Goal: Task Accomplishment & Management: Manage account settings

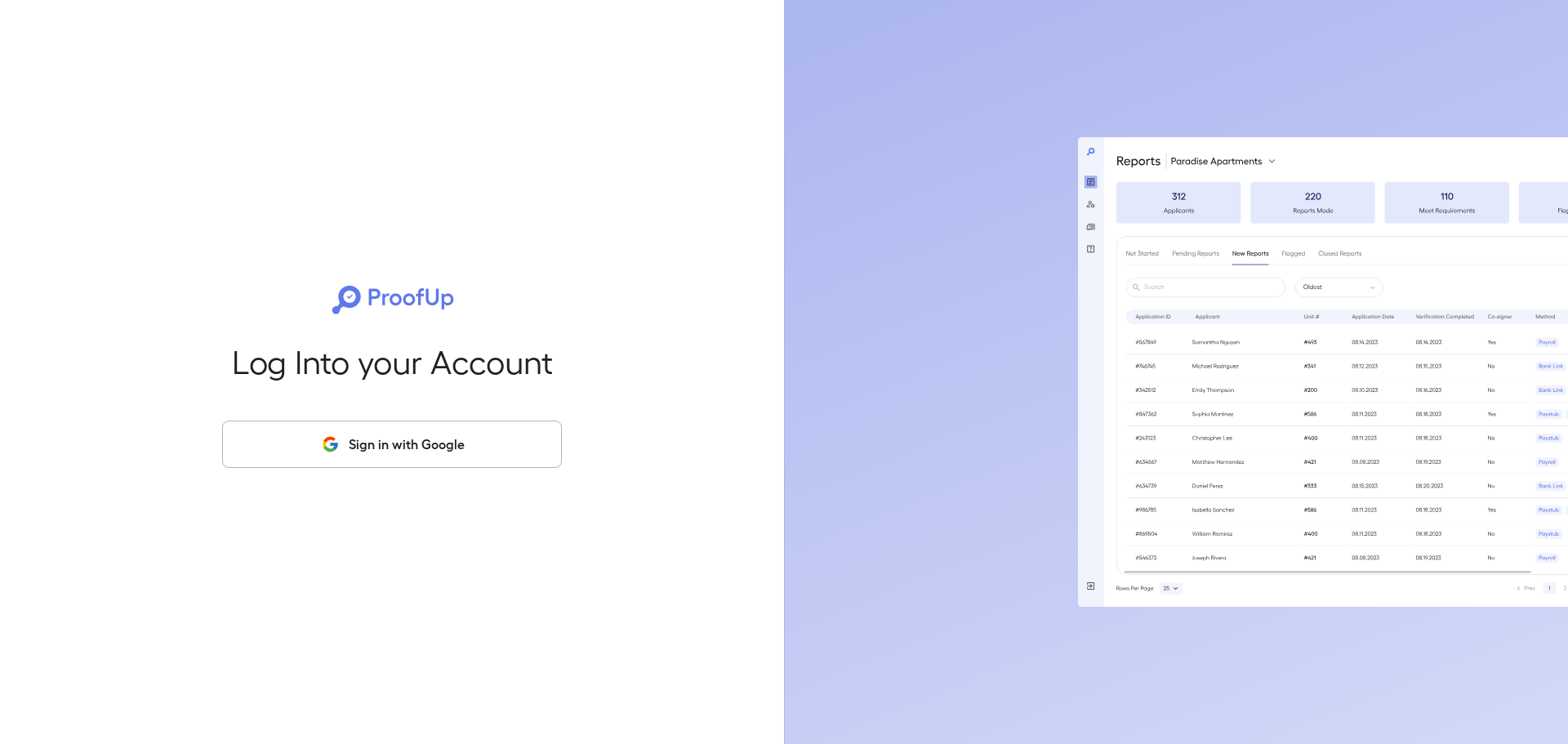
click at [451, 466] on button "Sign in with Google" at bounding box center [392, 444] width 339 height 47
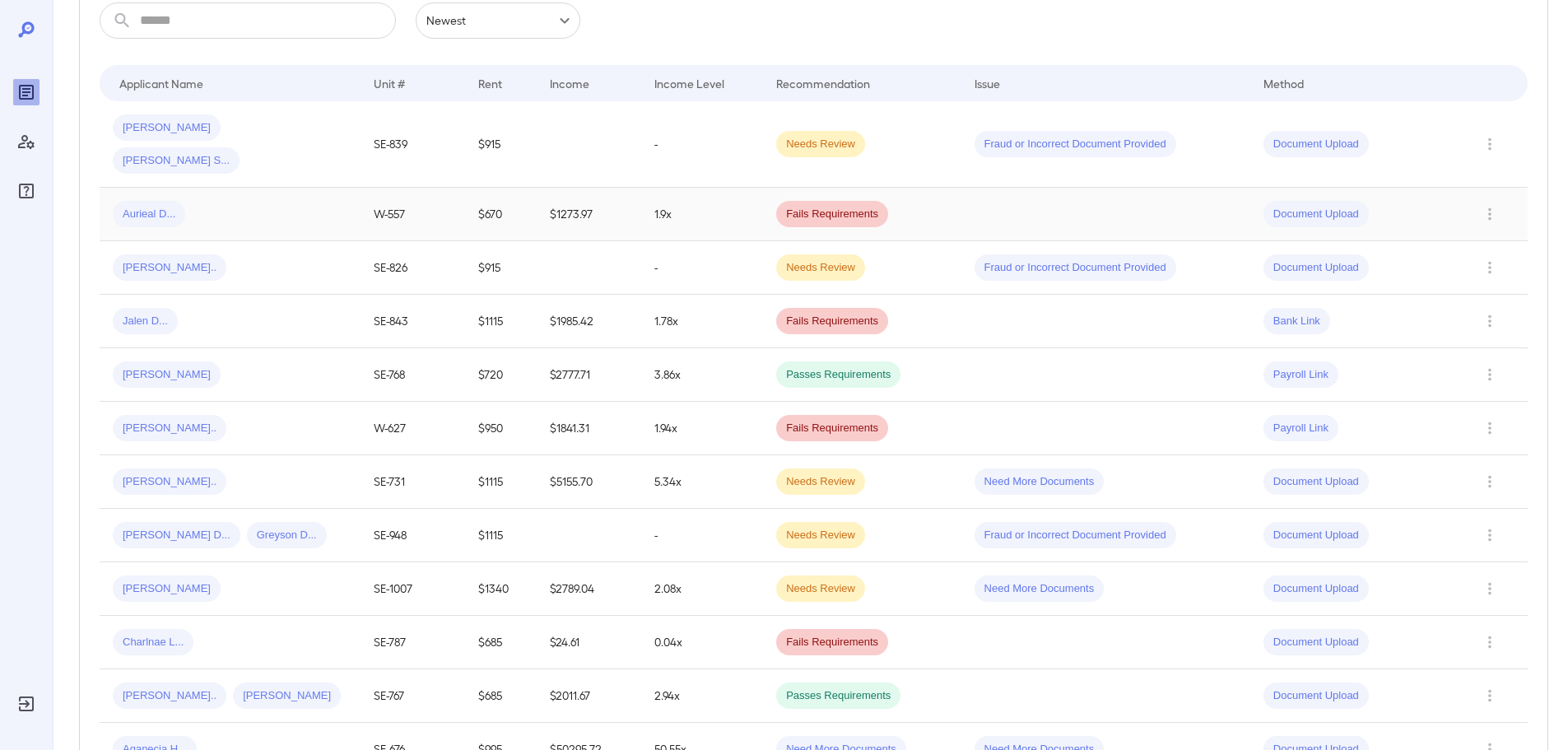
scroll to position [329, 0]
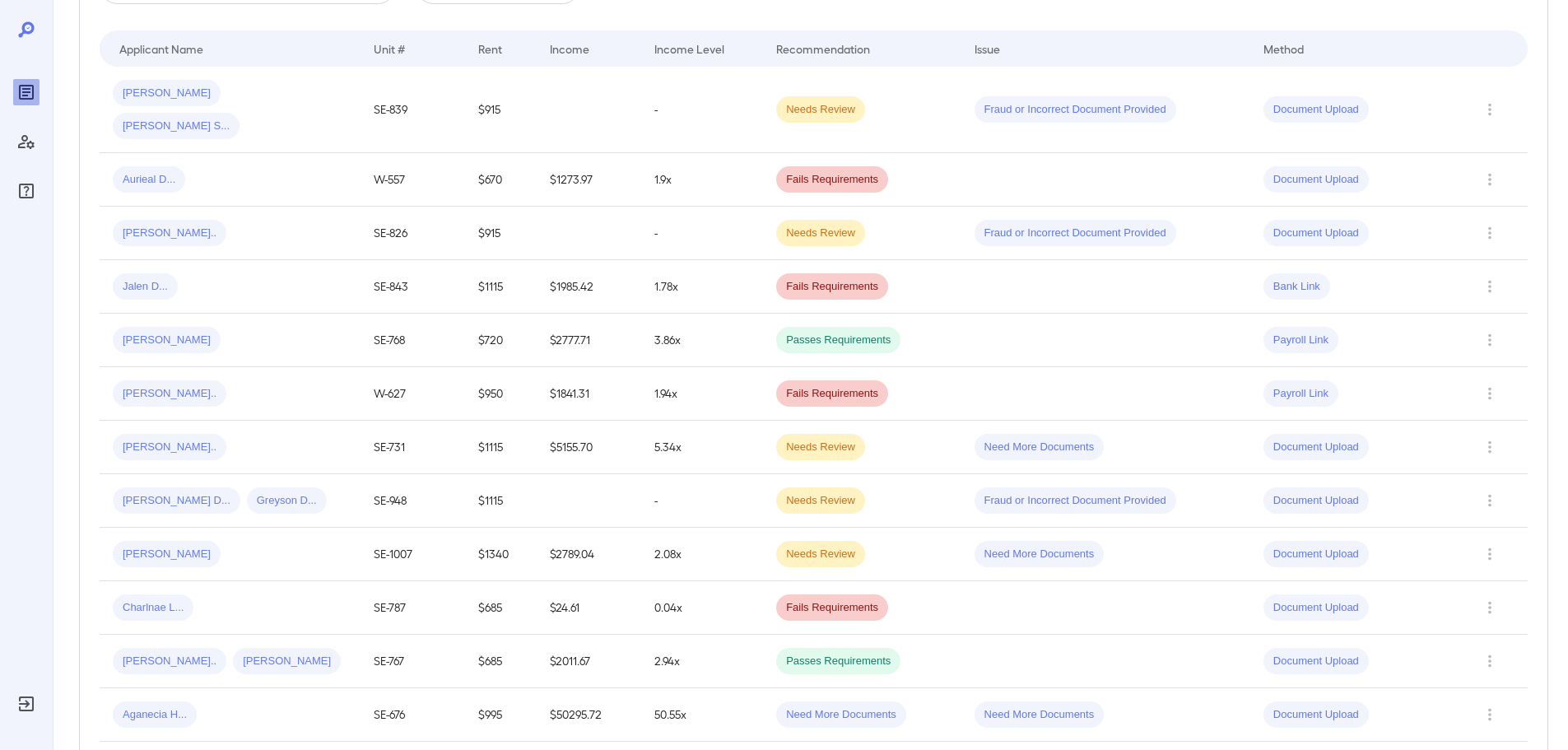
click at [317, 527] on td "[PERSON_NAME]" at bounding box center [230, 554] width 261 height 54
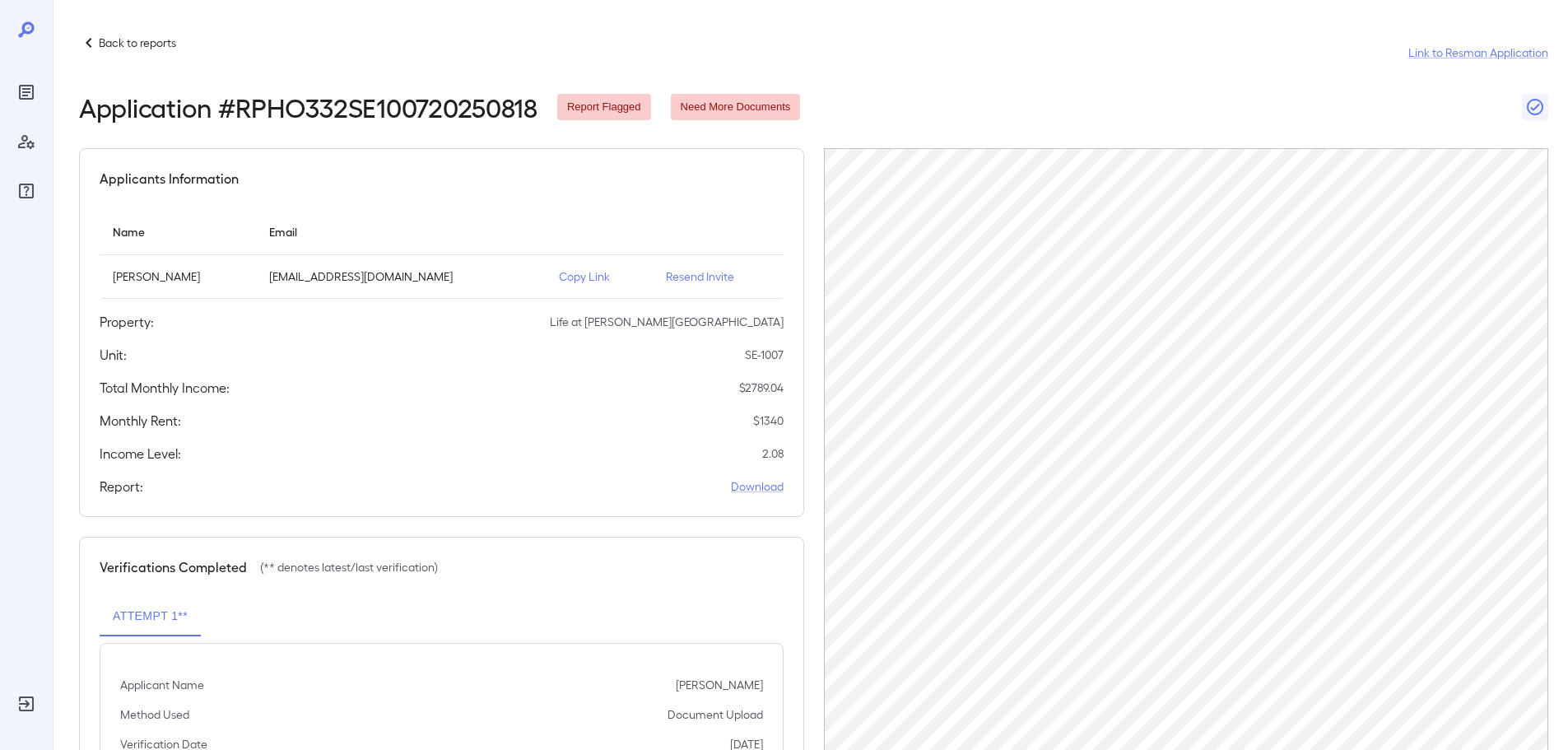
click at [700, 274] on p "Resend Invite" at bounding box center [718, 277] width 105 height 16
click at [120, 40] on p "Back to reports" at bounding box center [138, 43] width 77 height 16
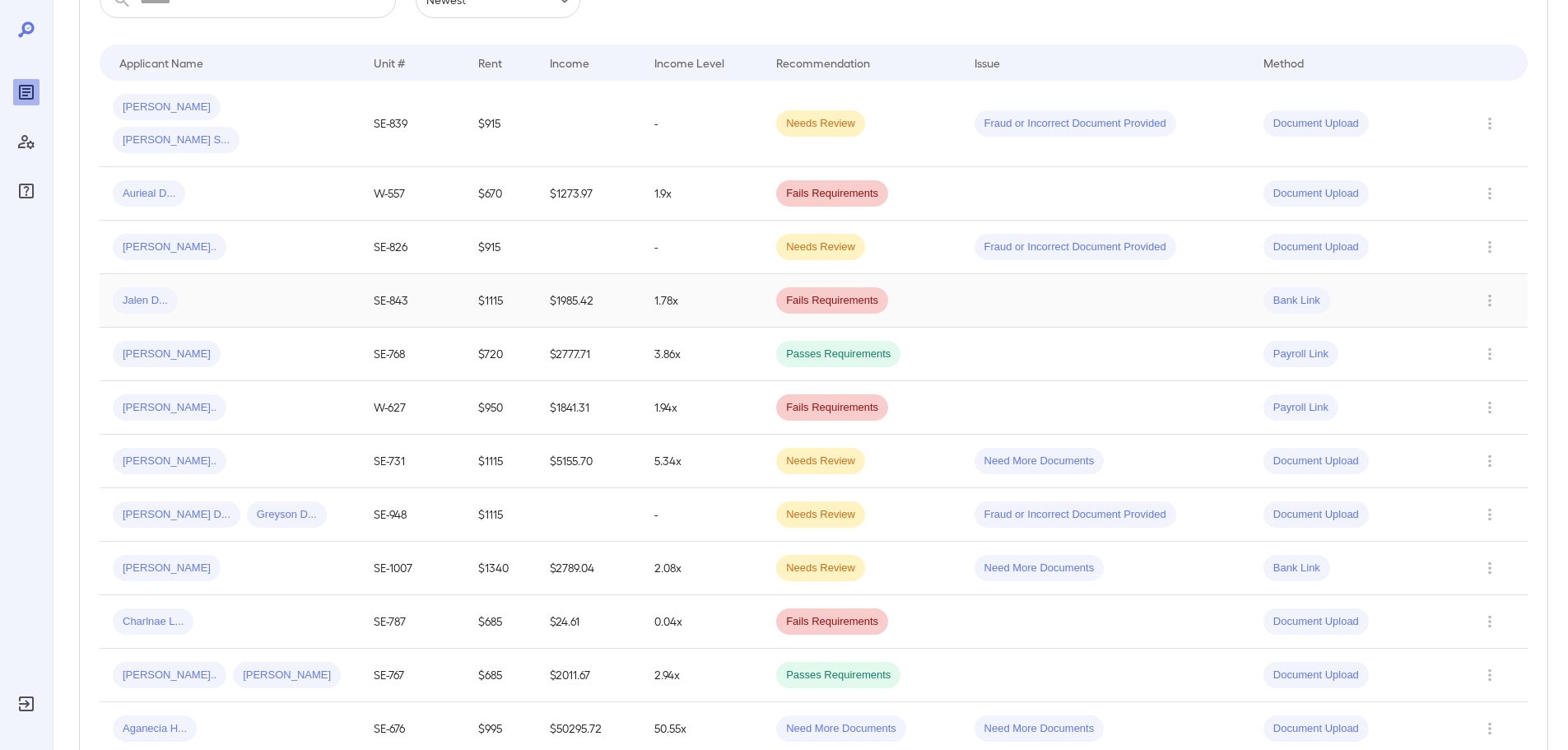
scroll to position [329, 0]
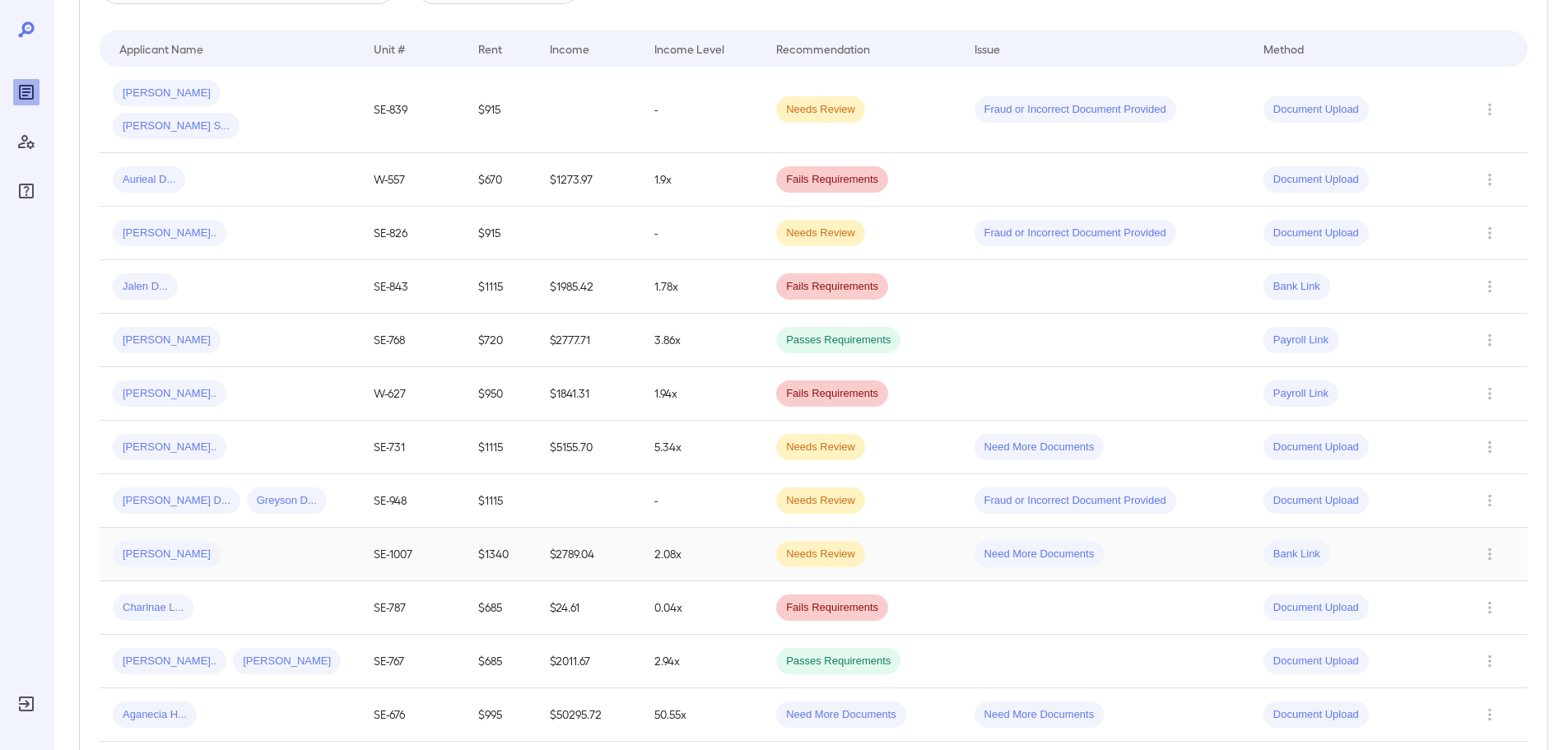
click at [435, 527] on td "SE-1007" at bounding box center [412, 554] width 105 height 54
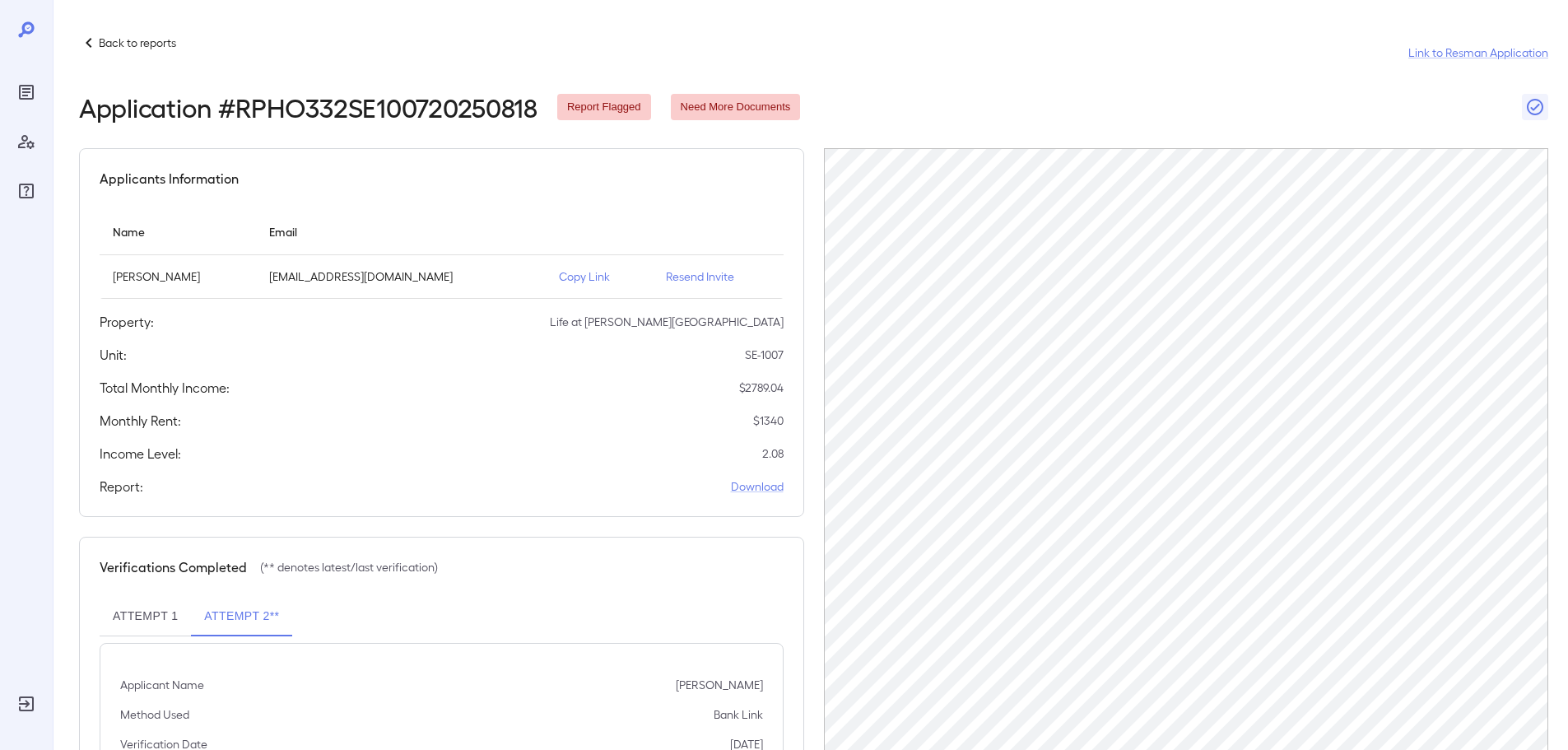
click at [702, 272] on p "Resend Invite" at bounding box center [718, 277] width 105 height 16
click at [92, 40] on icon at bounding box center [89, 43] width 20 height 20
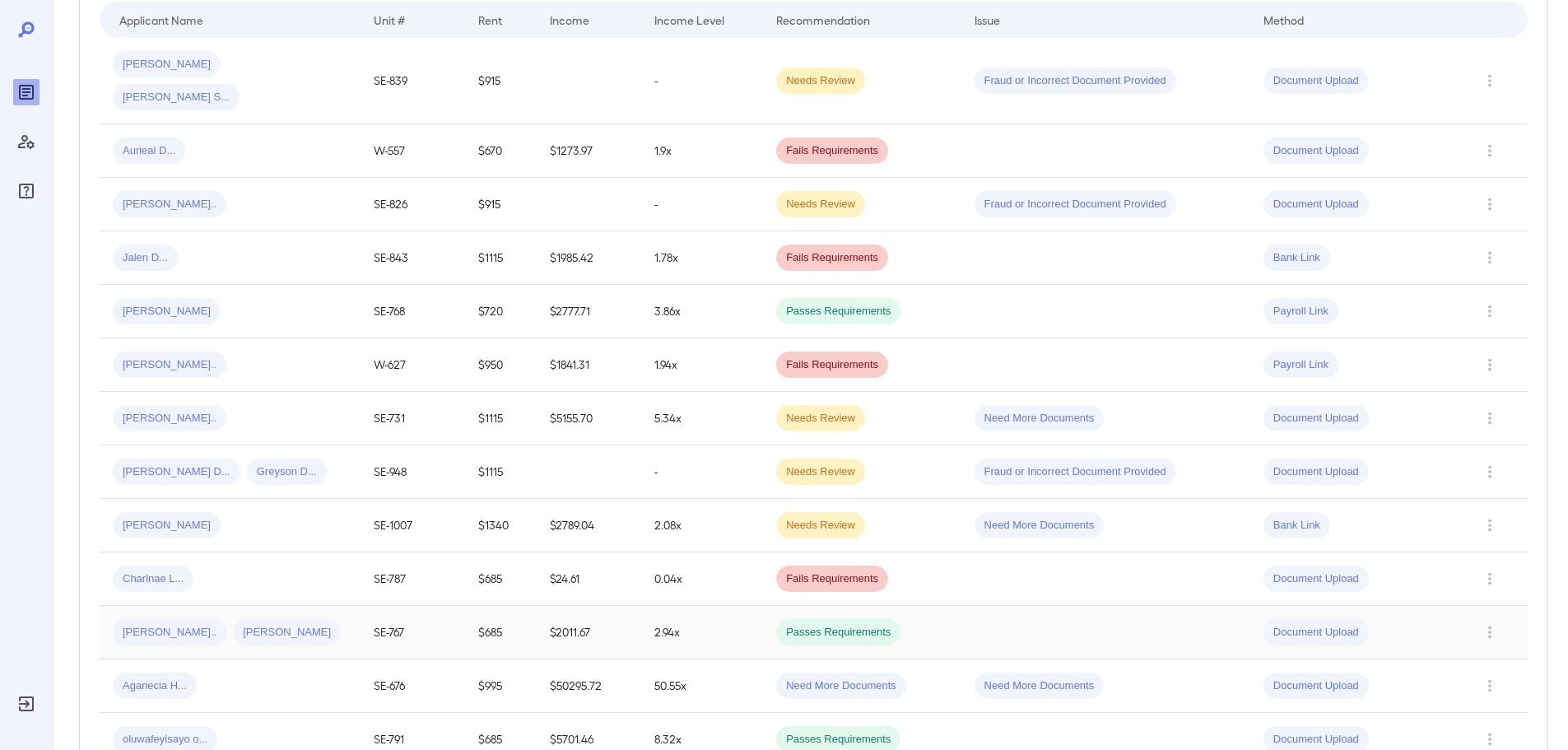
scroll to position [329, 0]
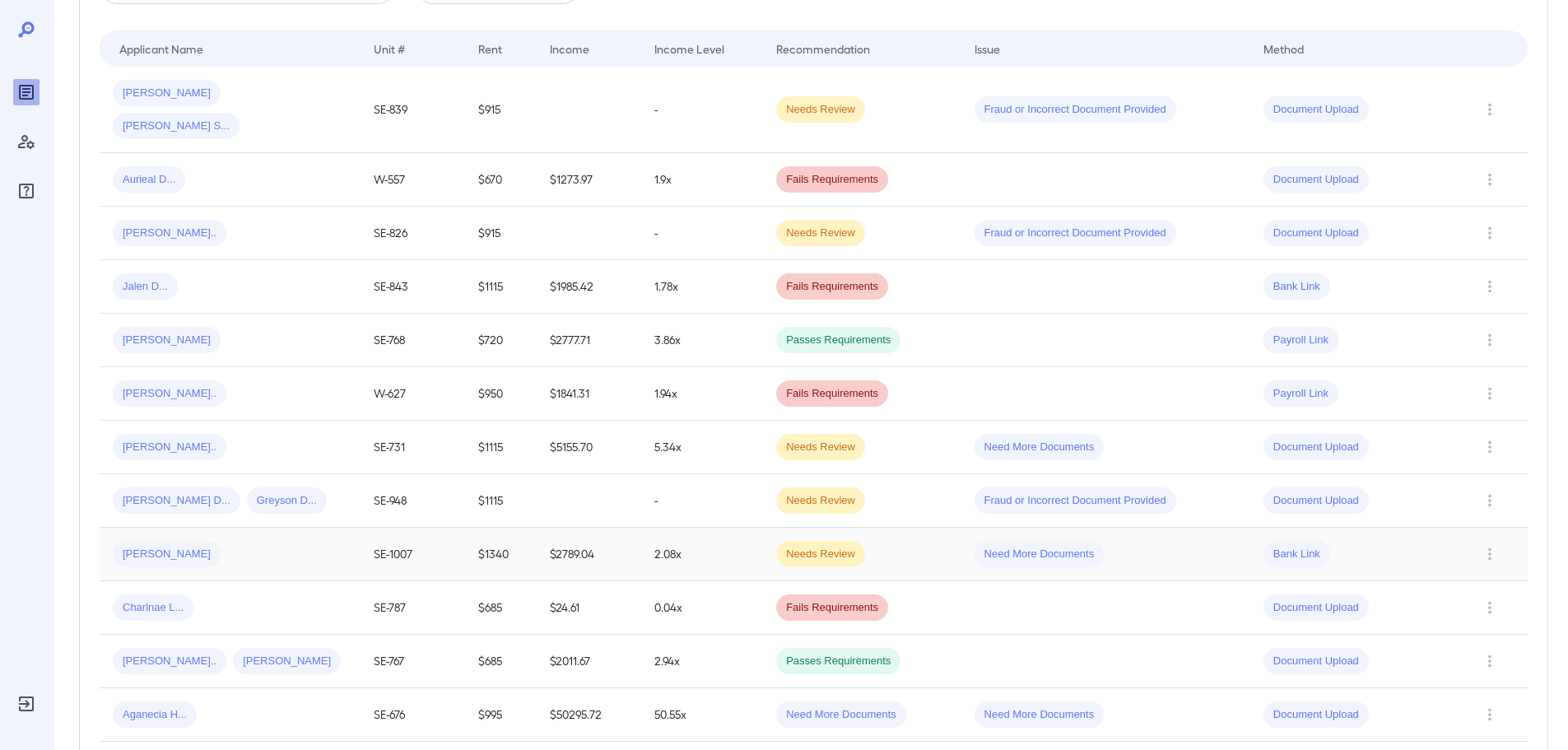
click at [265, 535] on td "[PERSON_NAME]" at bounding box center [230, 554] width 261 height 54
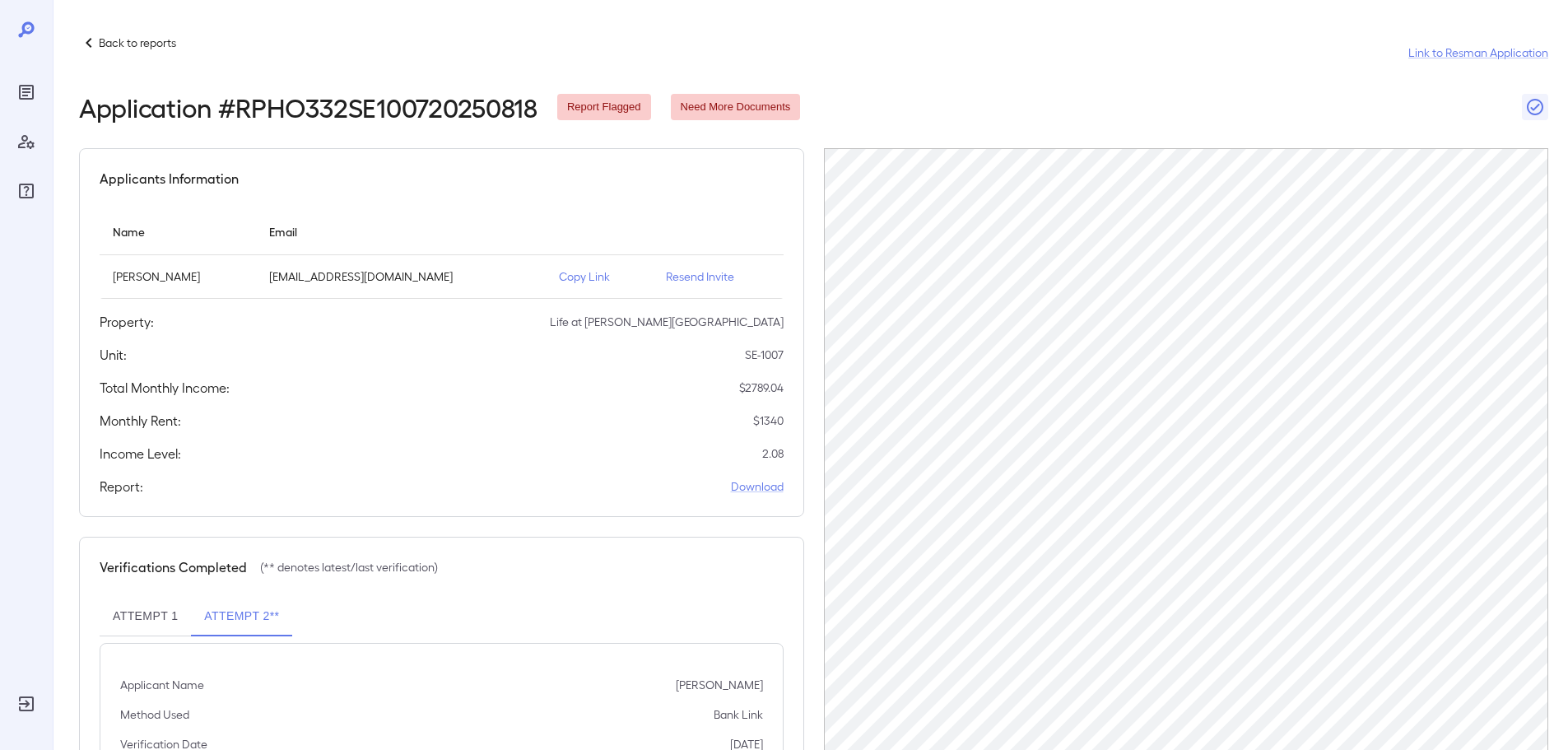
click at [102, 48] on p "Back to reports" at bounding box center [138, 43] width 77 height 16
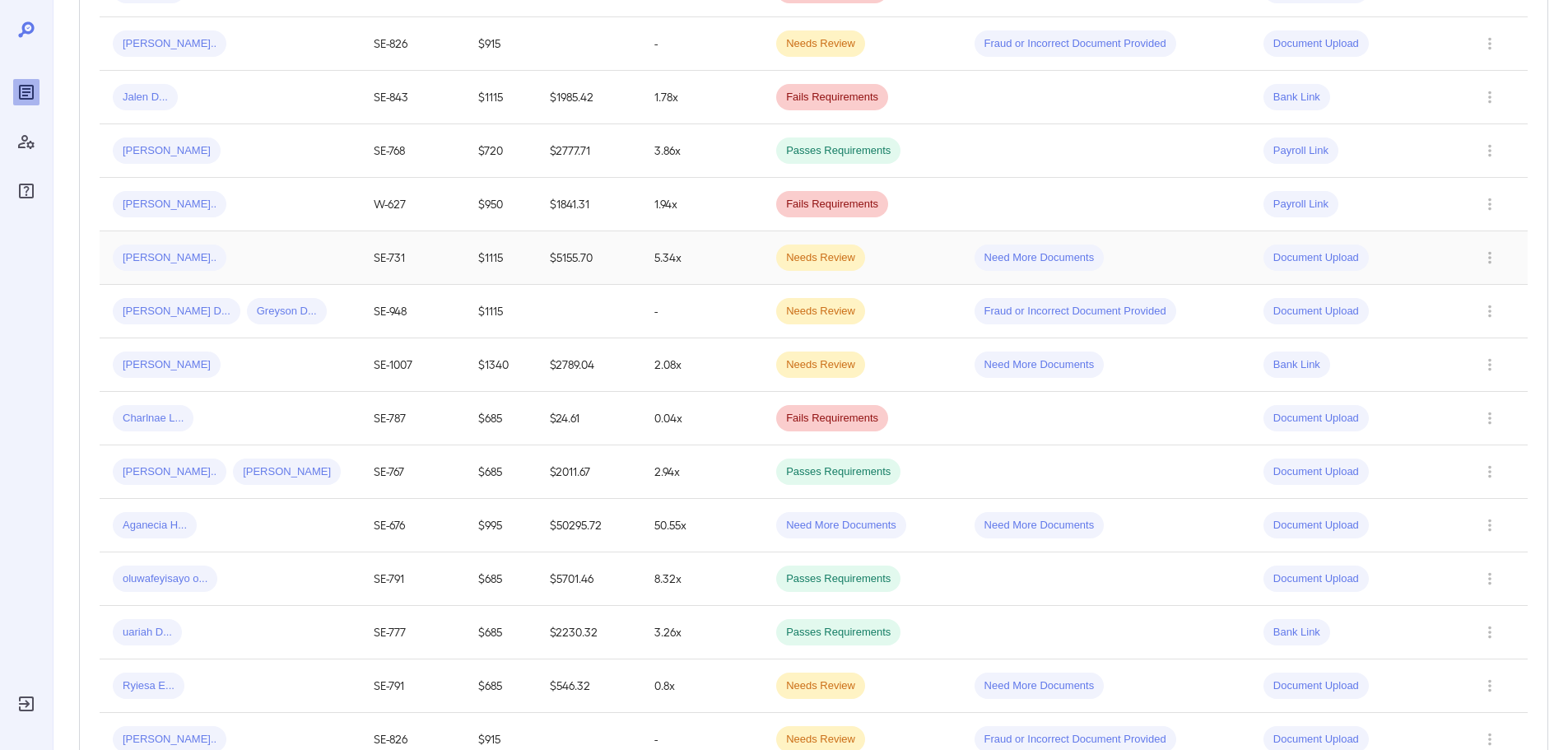
scroll to position [576, 0]
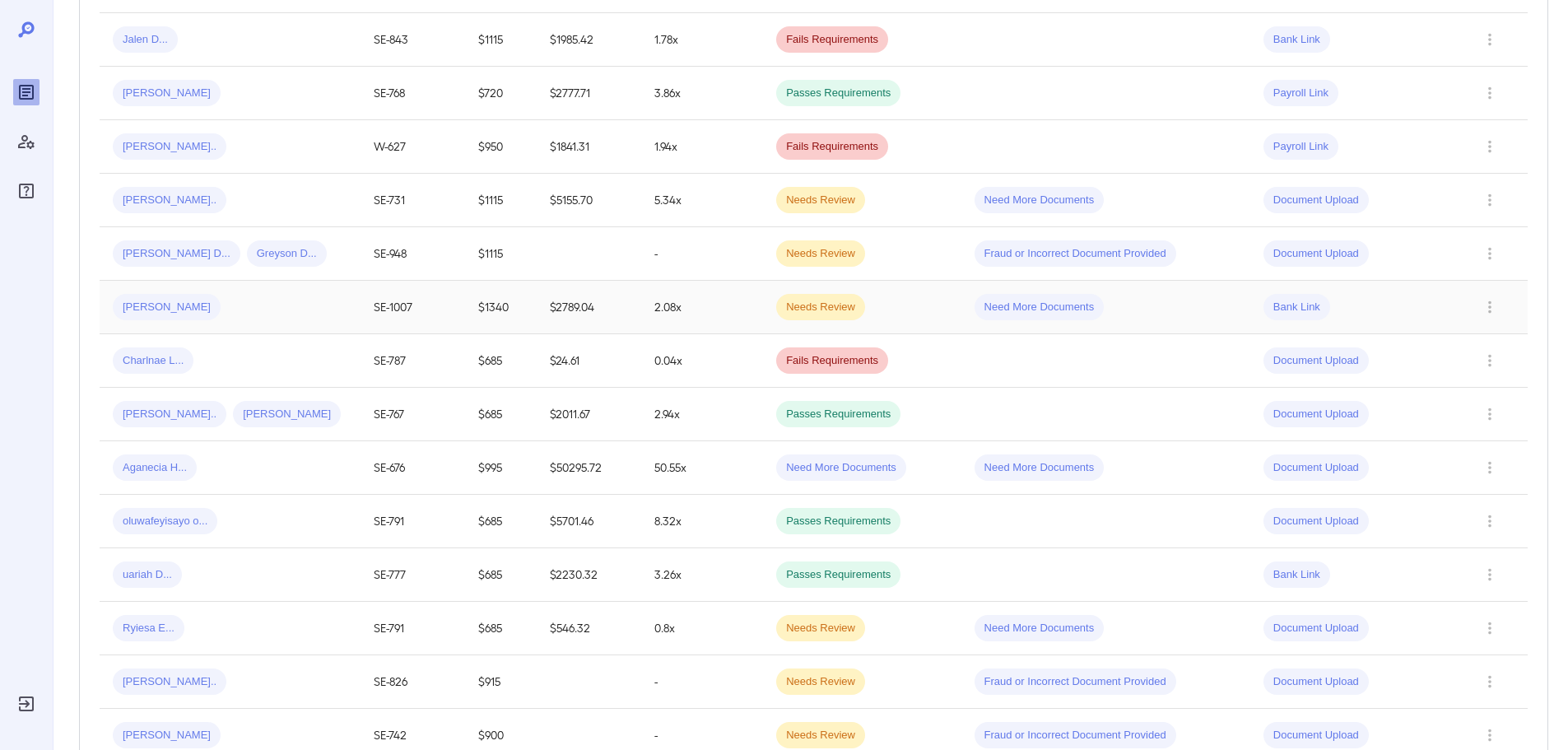
click at [289, 293] on div "[PERSON_NAME]" at bounding box center [230, 307] width 235 height 26
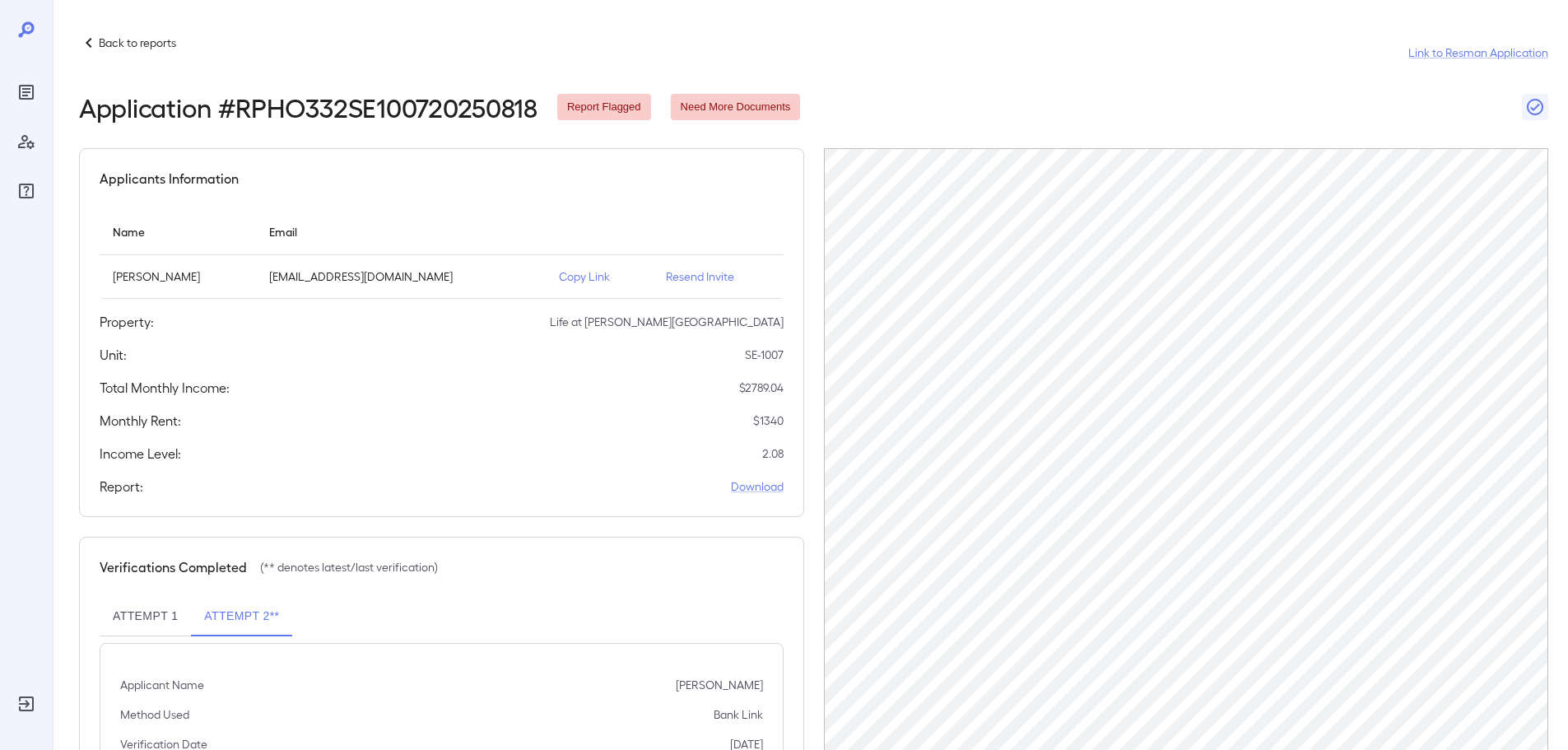
click at [131, 41] on p "Back to reports" at bounding box center [138, 43] width 77 height 16
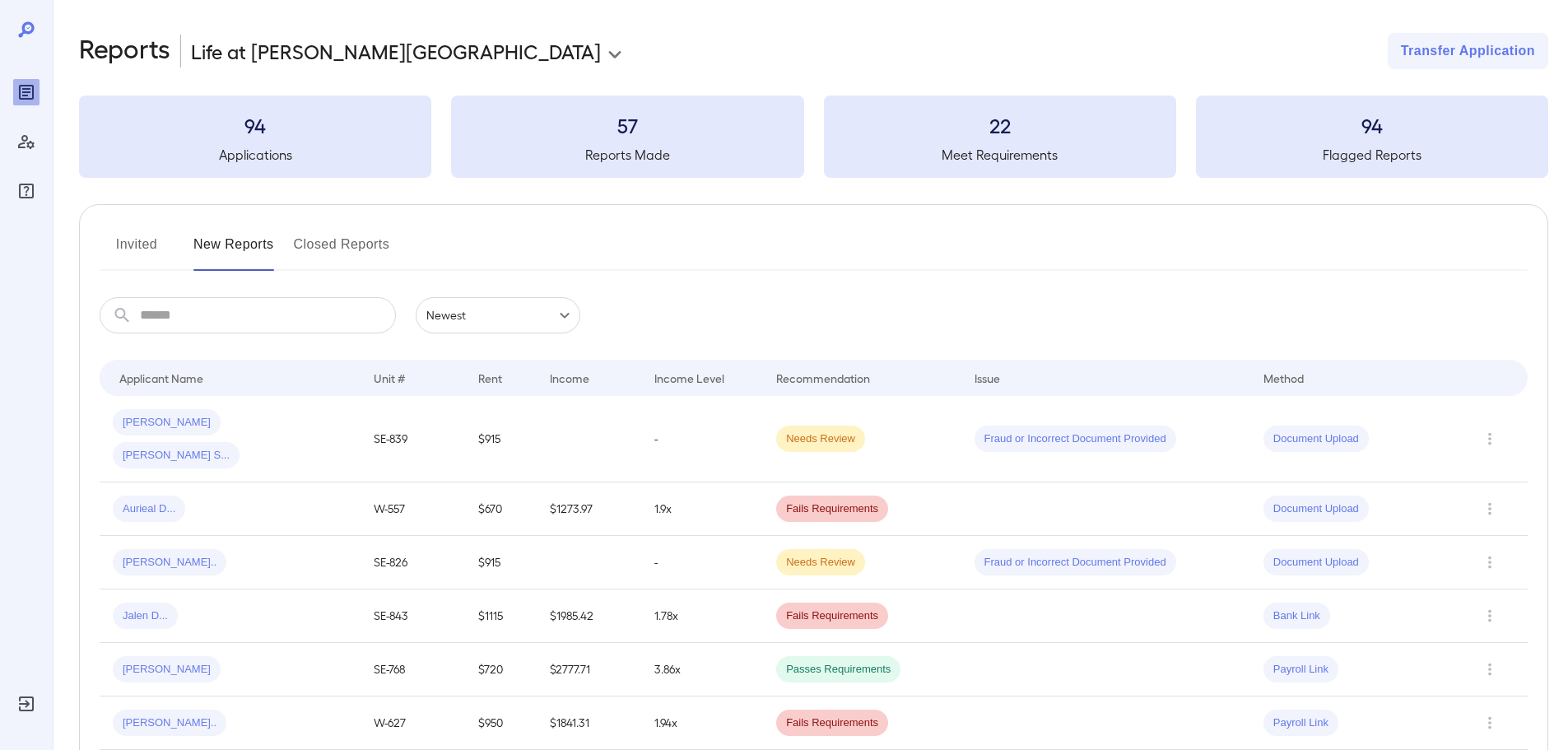
scroll to position [494, 0]
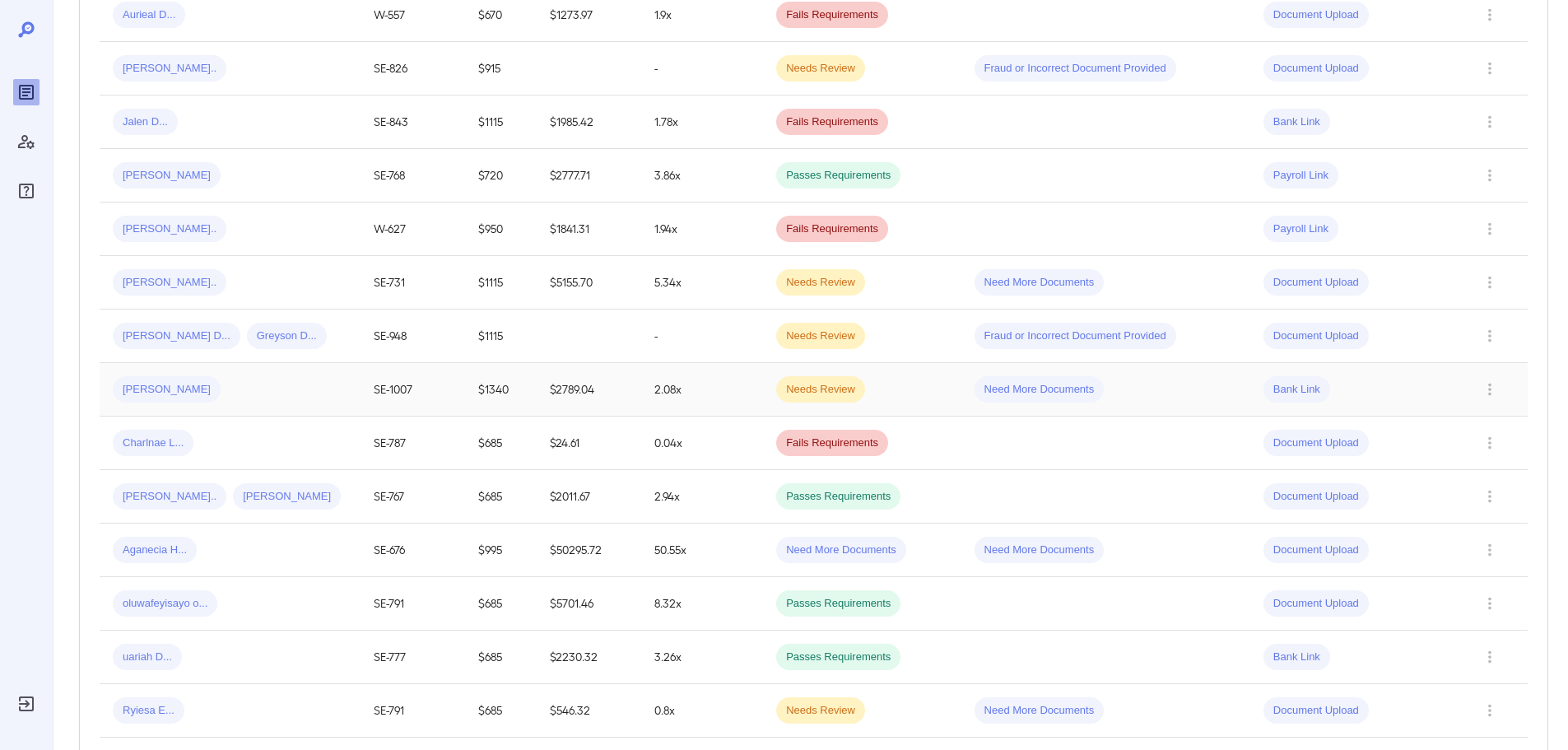
click at [327, 376] on div "[PERSON_NAME]" at bounding box center [230, 389] width 235 height 26
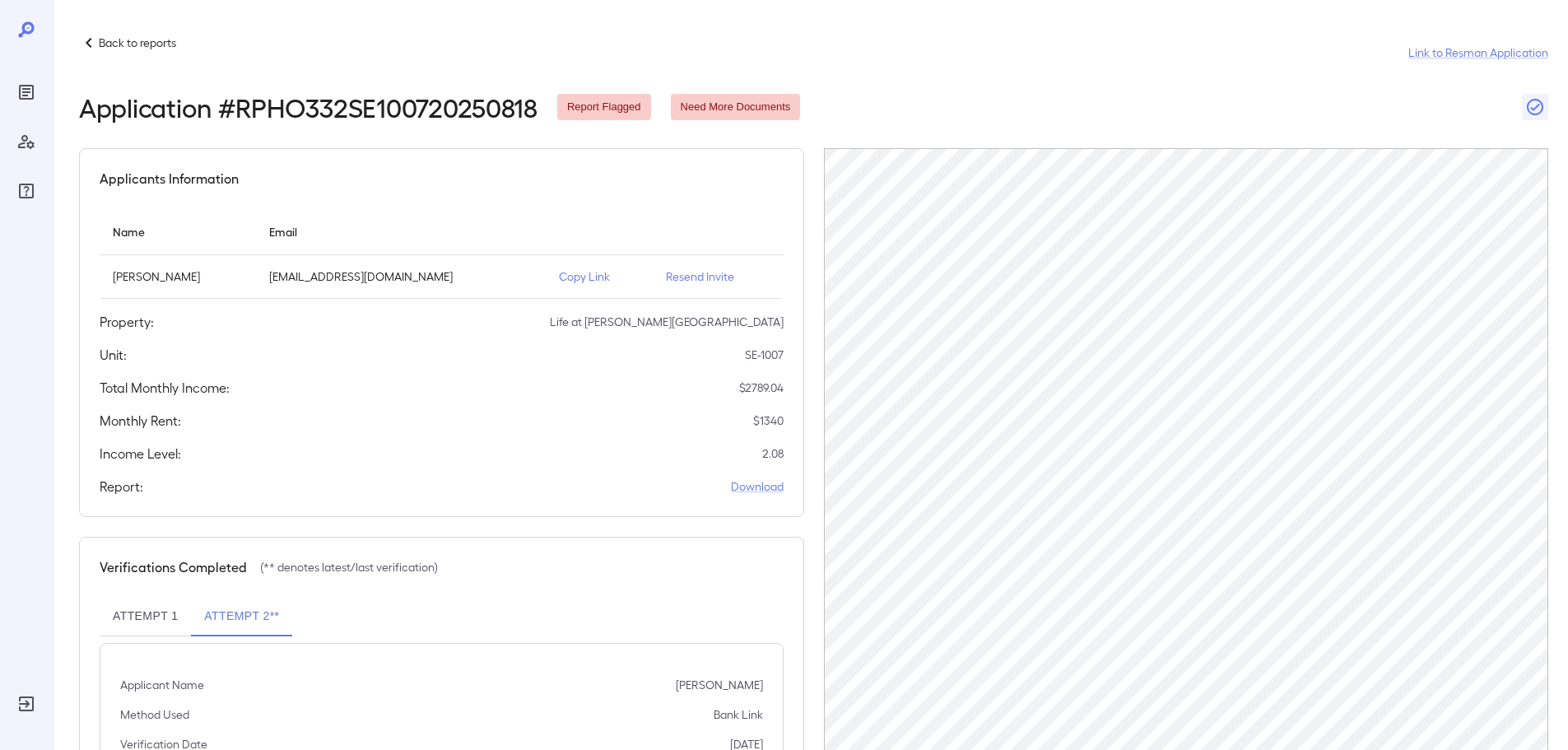
click at [131, 33] on div "Back to reports" at bounding box center [128, 43] width 97 height 20
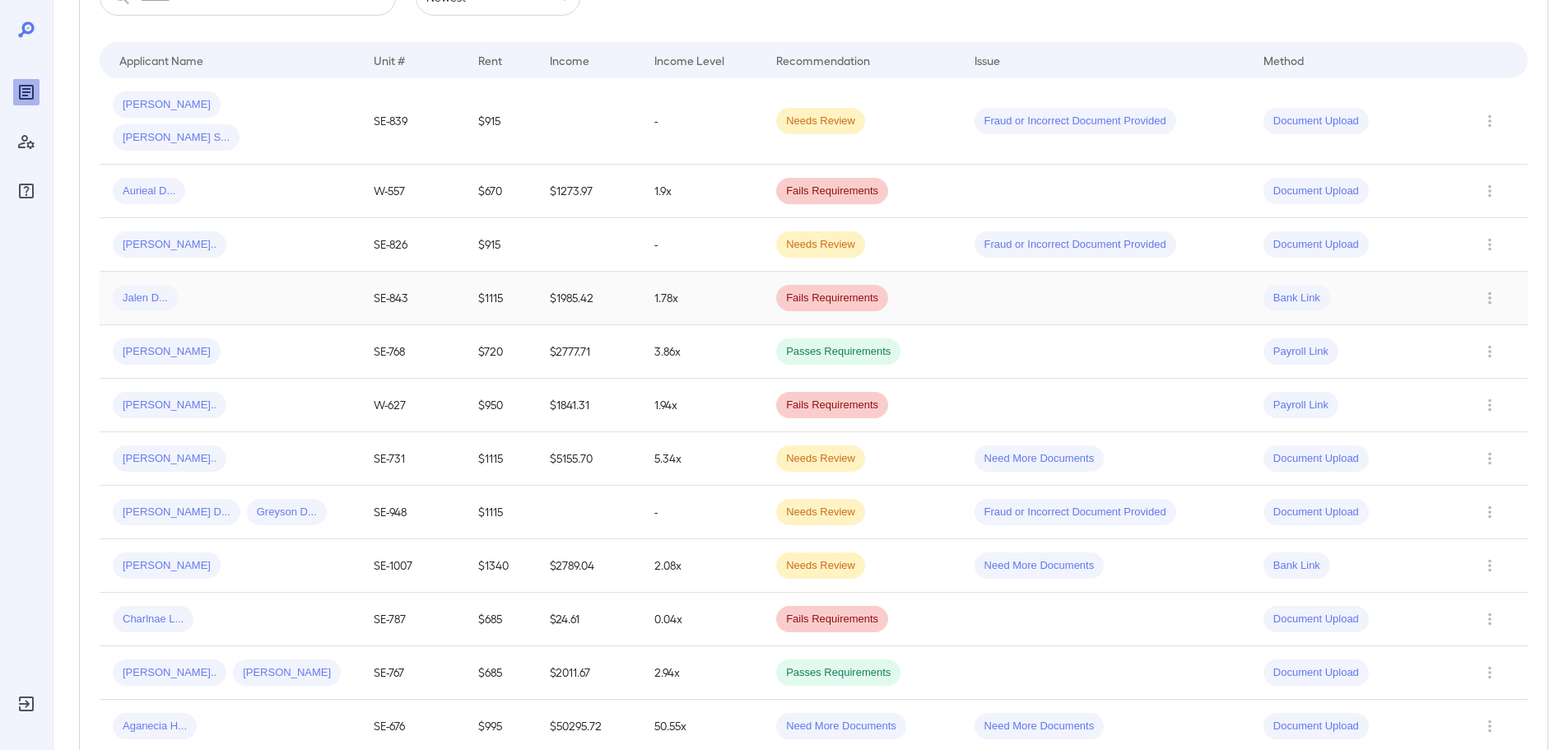
scroll to position [329, 0]
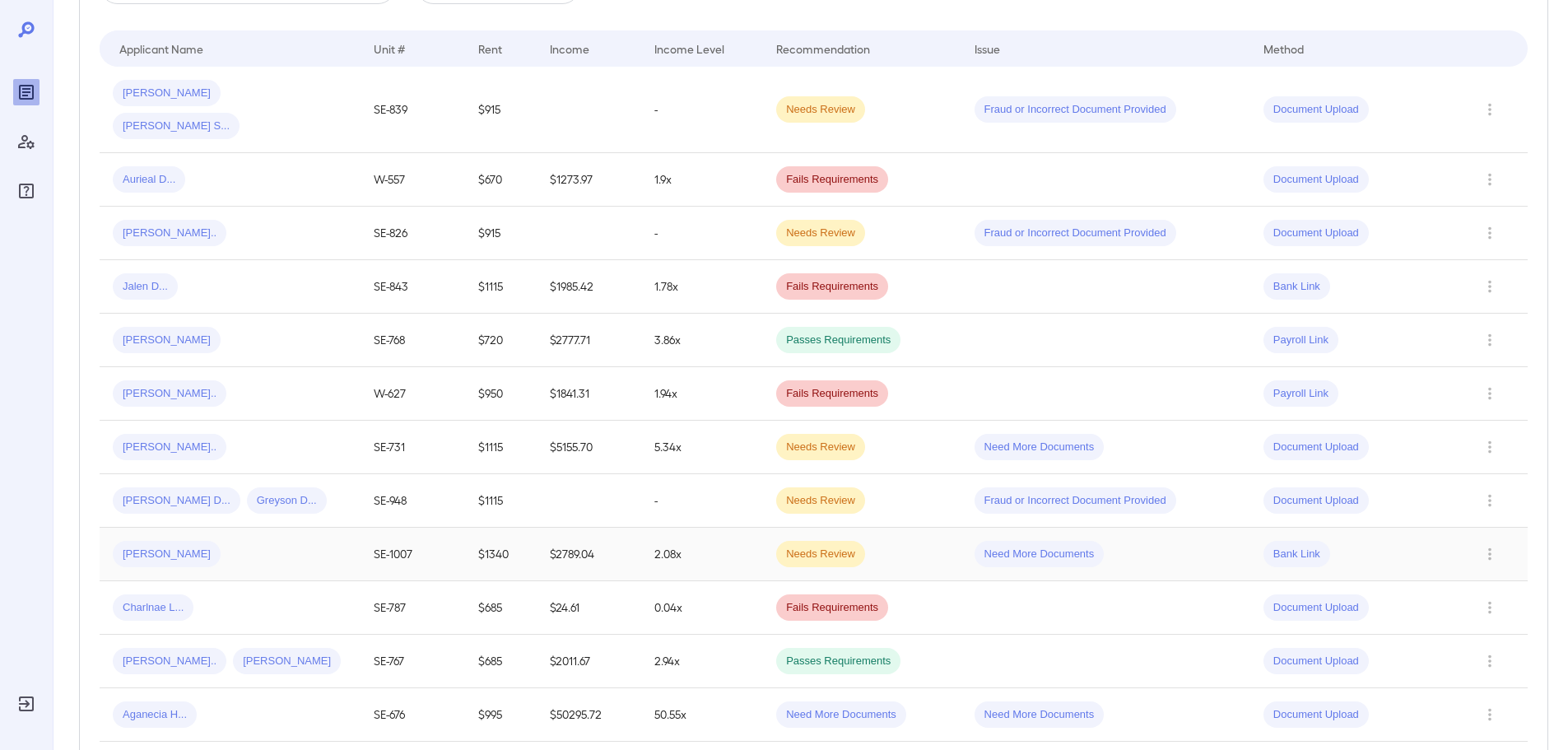
click at [281, 541] on div "[PERSON_NAME]" at bounding box center [230, 554] width 235 height 26
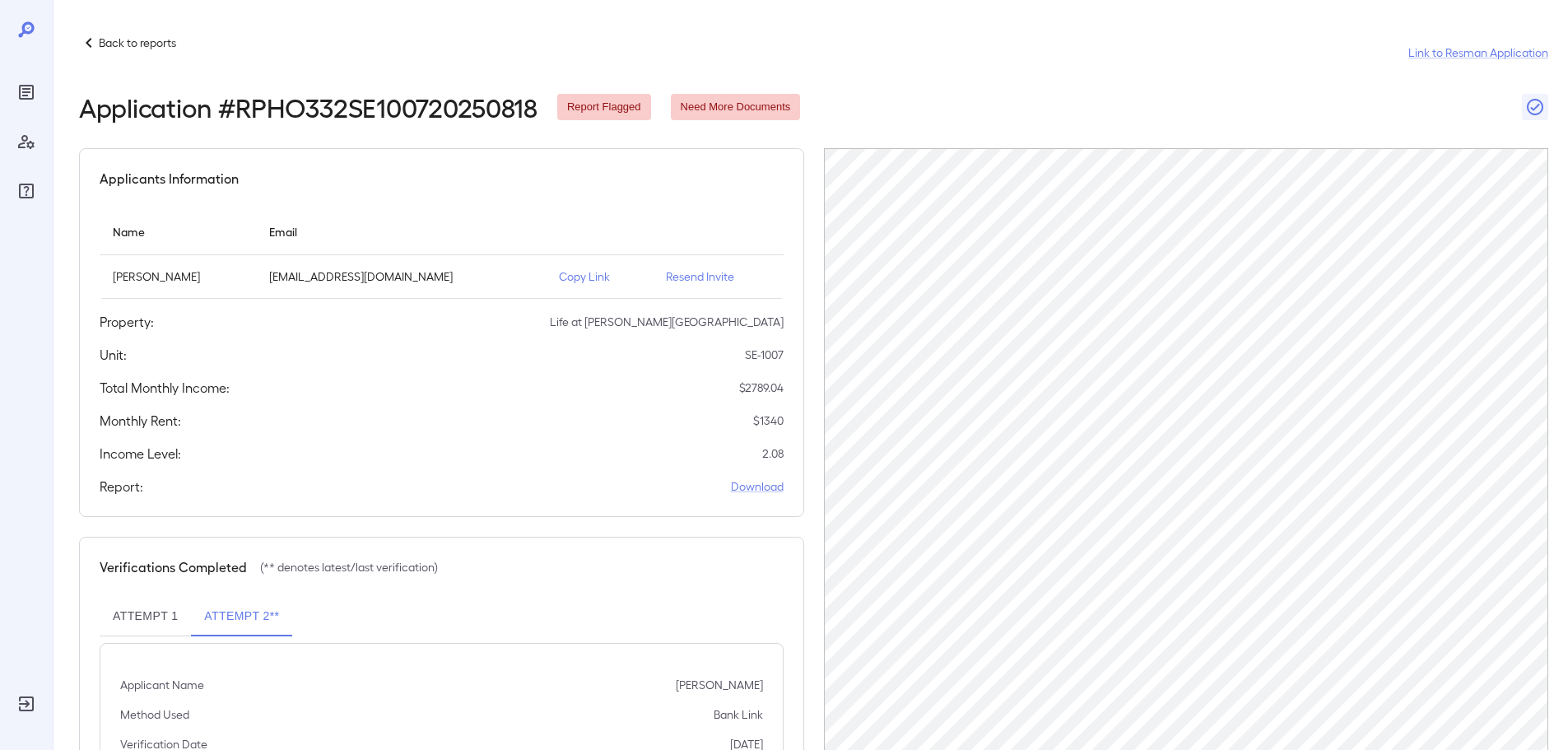
click at [142, 46] on p "Back to reports" at bounding box center [138, 43] width 77 height 16
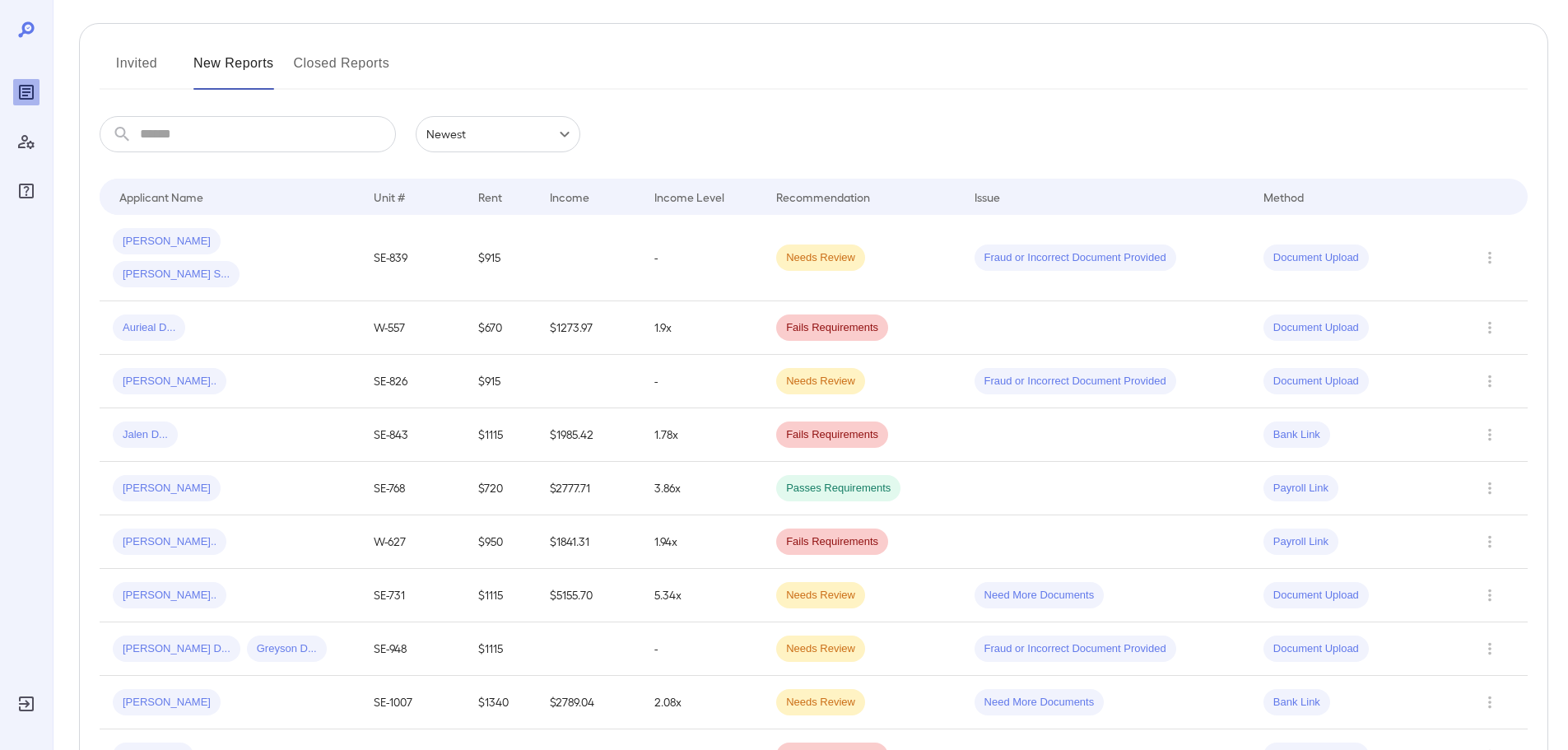
scroll to position [411, 0]
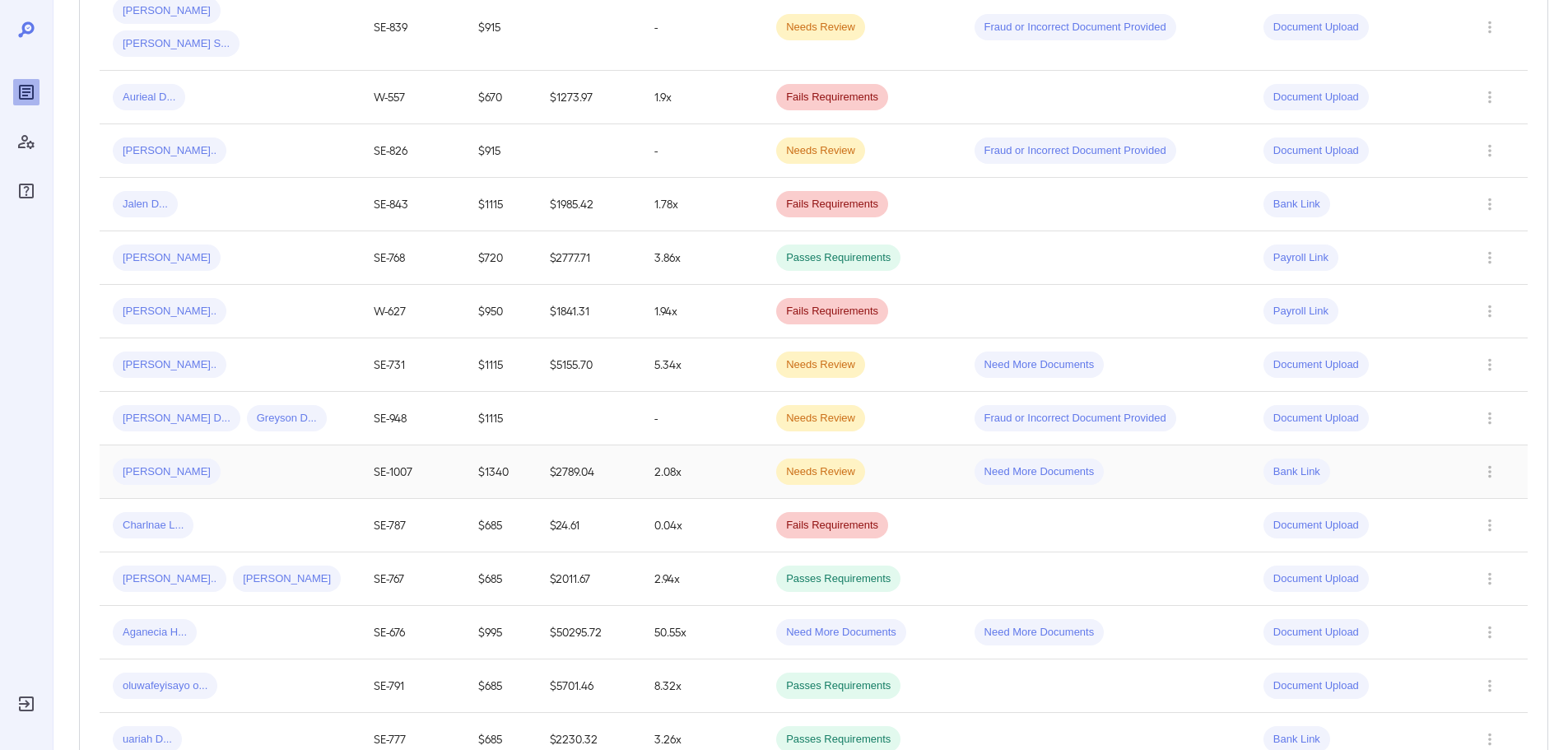
click at [263, 458] on div "[PERSON_NAME]" at bounding box center [230, 471] width 235 height 26
